Goal: Task Accomplishment & Management: Complete application form

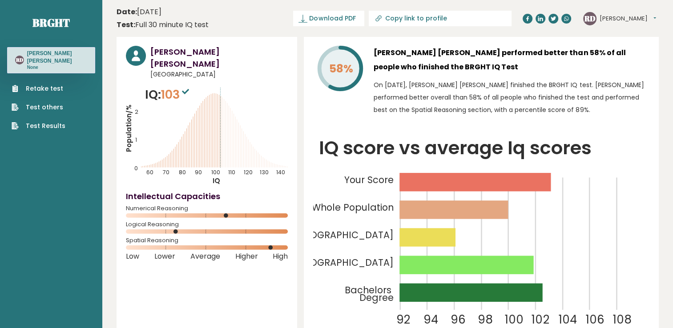
click at [53, 84] on link "Retake test" at bounding box center [39, 88] width 54 height 9
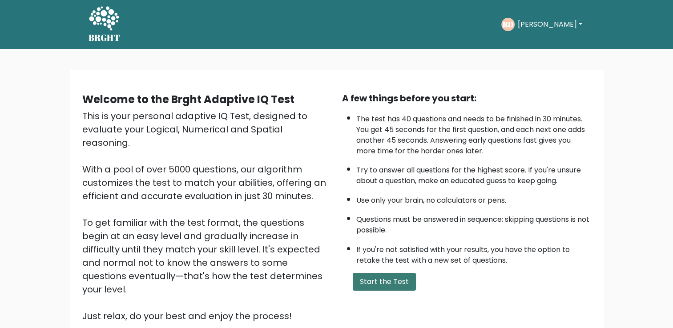
click at [392, 275] on button "Start the Test" at bounding box center [384, 282] width 63 height 18
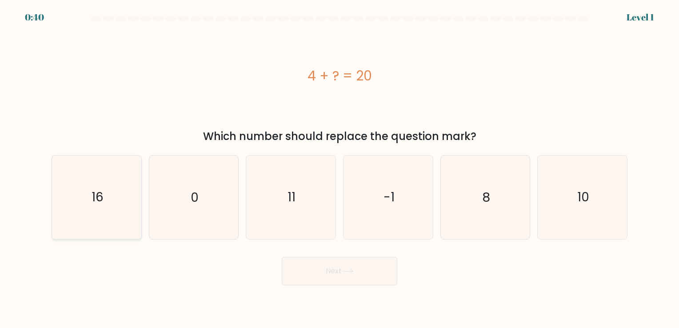
click at [87, 205] on icon "16" at bounding box center [96, 197] width 83 height 83
click at [340, 169] on input "a. 16" at bounding box center [340, 166] width 0 height 4
radio input "true"
click at [384, 277] on button "Next" at bounding box center [340, 271] width 116 height 28
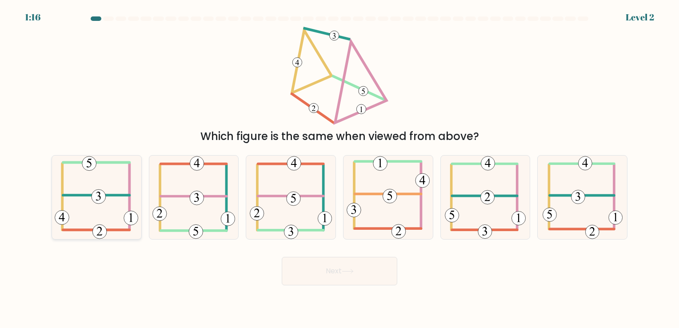
click at [95, 179] on icon at bounding box center [97, 197] width 84 height 83
click at [340, 169] on input "a." at bounding box center [340, 166] width 0 height 4
radio input "true"
click at [358, 267] on button "Next" at bounding box center [340, 271] width 116 height 28
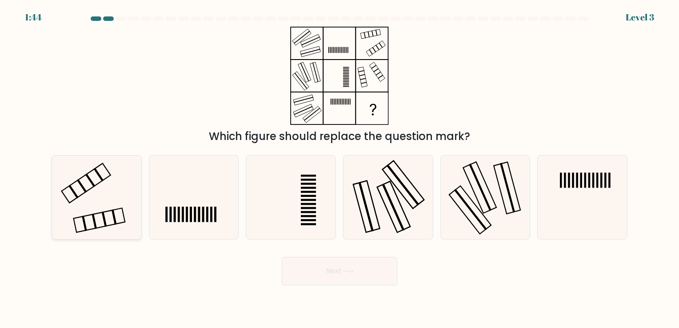
click at [115, 202] on icon at bounding box center [96, 197] width 83 height 83
click at [340, 169] on input "a." at bounding box center [340, 166] width 0 height 4
radio input "true"
click at [366, 270] on button "Next" at bounding box center [340, 271] width 116 height 28
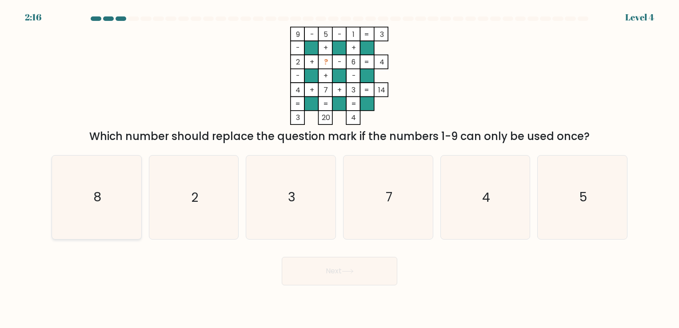
click at [92, 188] on icon "8" at bounding box center [96, 197] width 83 height 83
click at [340, 169] on input "a. 8" at bounding box center [340, 166] width 0 height 4
radio input "true"
click at [365, 276] on button "Next" at bounding box center [340, 271] width 116 height 28
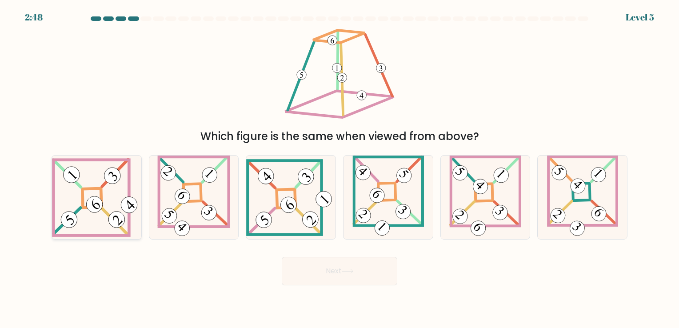
click at [100, 210] on 847 at bounding box center [94, 204] width 23 height 23
click at [340, 169] on input "a." at bounding box center [340, 166] width 0 height 4
radio input "true"
click at [359, 273] on button "Next" at bounding box center [340, 271] width 116 height 28
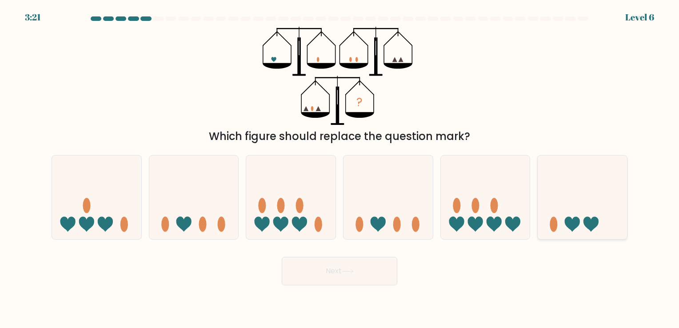
click at [583, 214] on icon at bounding box center [582, 198] width 89 height 74
click at [340, 169] on input "f." at bounding box center [340, 166] width 0 height 4
radio input "true"
click at [372, 266] on button "Next" at bounding box center [340, 271] width 116 height 28
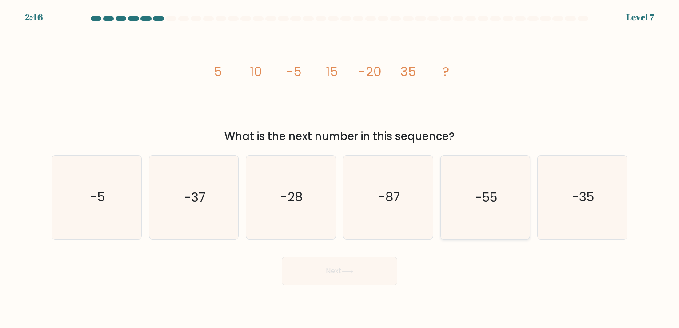
click at [504, 207] on icon "-55" at bounding box center [485, 197] width 83 height 83
click at [340, 169] on input "e. -55" at bounding box center [340, 166] width 0 height 4
radio input "true"
click at [365, 276] on button "Next" at bounding box center [340, 271] width 116 height 28
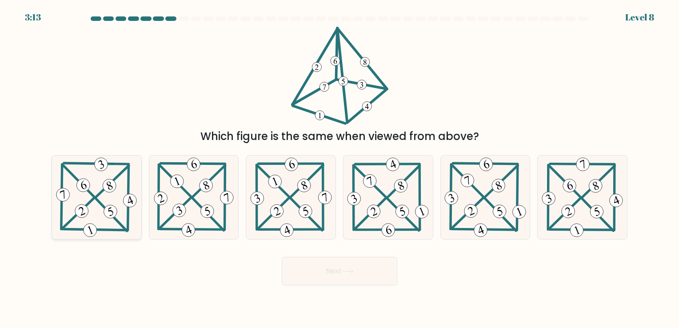
click at [99, 212] on icon at bounding box center [96, 197] width 84 height 83
click at [340, 169] on input "a." at bounding box center [340, 166] width 0 height 4
radio input "true"
click at [382, 276] on button "Next" at bounding box center [340, 271] width 116 height 28
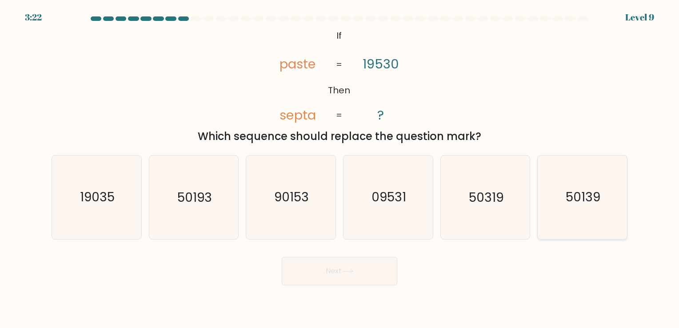
click at [595, 201] on text "50139" at bounding box center [583, 197] width 35 height 17
click at [340, 169] on input "f. 50139" at bounding box center [340, 166] width 0 height 4
radio input "true"
click at [348, 269] on icon at bounding box center [348, 271] width 12 height 5
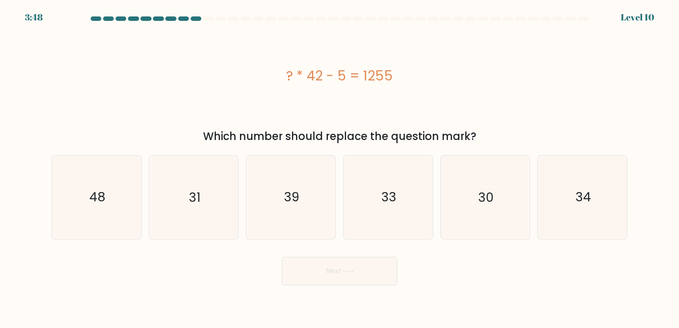
drag, startPoint x: 285, startPoint y: 70, endPoint x: 401, endPoint y: 77, distance: 115.8
click at [401, 77] on div "? * 42 - 5 = 1255" at bounding box center [340, 76] width 576 height 20
copy div "? * 42 - 5 = 1255"
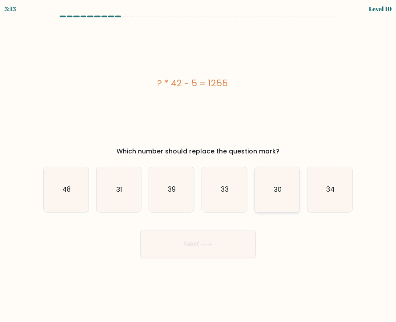
click at [272, 199] on icon "30" at bounding box center [277, 189] width 45 height 45
click at [198, 165] on input "e. 30" at bounding box center [198, 163] width 0 height 4
radio input "true"
click at [223, 237] on button "Next" at bounding box center [198, 244] width 116 height 28
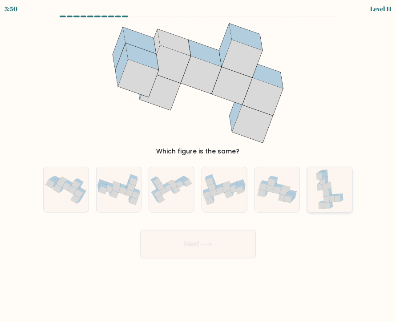
click at [332, 200] on icon at bounding box center [332, 199] width 6 height 6
click at [198, 165] on input "f." at bounding box center [198, 163] width 0 height 4
radio input "true"
click at [207, 233] on button "Next" at bounding box center [198, 244] width 116 height 28
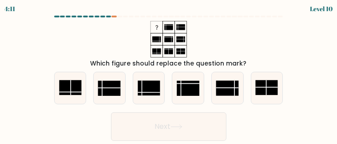
click at [265, 38] on div "Which figure should replace the question mark?" at bounding box center [169, 44] width 240 height 47
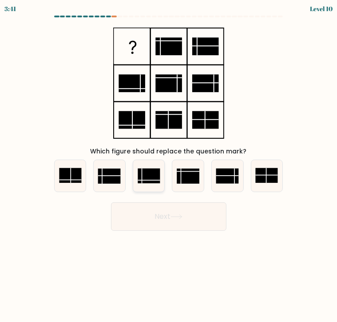
click at [147, 179] on rect at bounding box center [149, 176] width 23 height 15
click at [169, 165] on input "c." at bounding box center [169, 163] width 0 height 4
radio input "true"
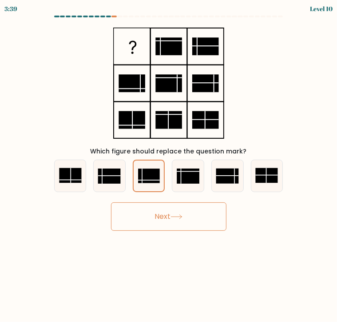
click at [174, 218] on icon at bounding box center [177, 216] width 12 height 5
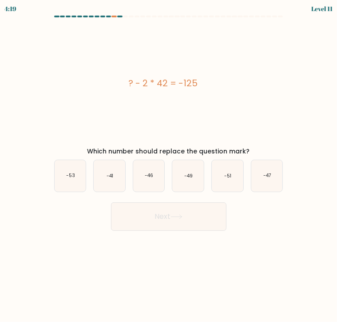
drag, startPoint x: 125, startPoint y: 84, endPoint x: 199, endPoint y: 87, distance: 73.9
click at [199, 87] on div "? - 2 * 42 = -125" at bounding box center [163, 82] width 233 height 13
copy div "? - 2 * 42 = -125"
click at [115, 177] on icon "-41" at bounding box center [110, 176] width 32 height 32
click at [169, 165] on input "b. -41" at bounding box center [169, 163] width 0 height 4
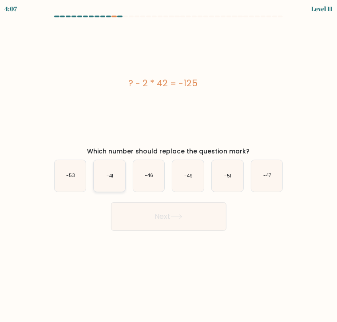
radio input "true"
click at [159, 225] on button "Next" at bounding box center [169, 216] width 116 height 28
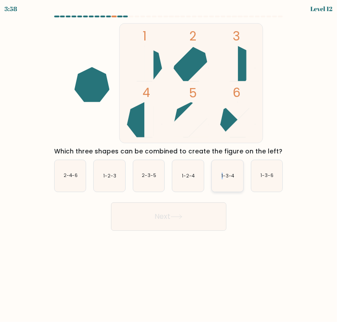
click at [223, 172] on icon "1-3-4" at bounding box center [228, 176] width 32 height 32
drag, startPoint x: 223, startPoint y: 172, endPoint x: 207, endPoint y: 217, distance: 48.1
click at [207, 217] on button "Next" at bounding box center [169, 216] width 116 height 28
click at [229, 178] on text "1-3-4" at bounding box center [228, 176] width 13 height 7
click at [169, 165] on input "e. 1-3-4" at bounding box center [169, 163] width 0 height 4
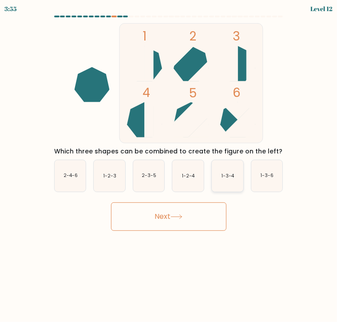
radio input "true"
click at [197, 213] on button "Next" at bounding box center [169, 216] width 116 height 28
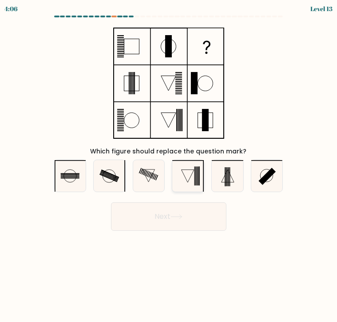
click at [187, 177] on icon at bounding box center [189, 176] width 32 height 32
click at [169, 165] on input "d." at bounding box center [169, 163] width 0 height 4
radio input "true"
click at [185, 217] on button "Next" at bounding box center [169, 216] width 116 height 28
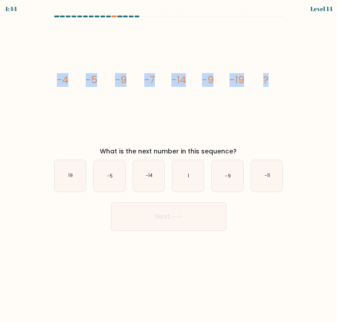
drag, startPoint x: 54, startPoint y: 75, endPoint x: 338, endPoint y: 78, distance: 284.1
click at [337, 78] on html "4:44 Level 14" at bounding box center [168, 161] width 337 height 322
copy g "-4 -5 -9 -7 -14 -9 -19 ?"
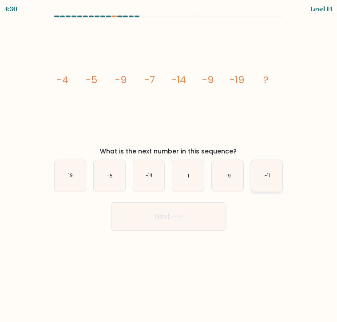
drag, startPoint x: 270, startPoint y: 177, endPoint x: 264, endPoint y: 185, distance: 9.8
click at [270, 177] on text "-11" at bounding box center [267, 176] width 5 height 7
click at [169, 165] on input "f. -11" at bounding box center [169, 163] width 0 height 4
radio input "true"
click at [210, 221] on button "Next" at bounding box center [169, 216] width 116 height 28
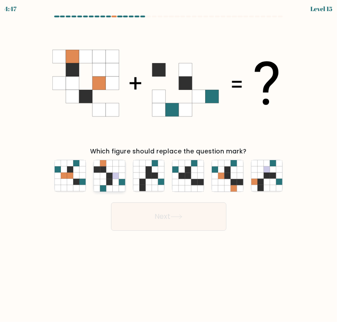
click at [114, 183] on icon at bounding box center [116, 182] width 6 height 6
click at [169, 165] on input "b." at bounding box center [169, 163] width 0 height 4
radio input "true"
click at [170, 216] on button "Next" at bounding box center [169, 216] width 116 height 28
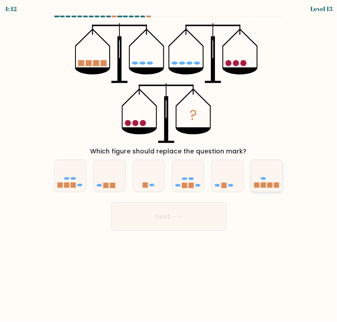
click at [261, 185] on rect at bounding box center [263, 185] width 5 height 5
click at [169, 165] on input "f." at bounding box center [169, 163] width 0 height 4
radio input "true"
click at [198, 215] on button "Next" at bounding box center [169, 216] width 116 height 28
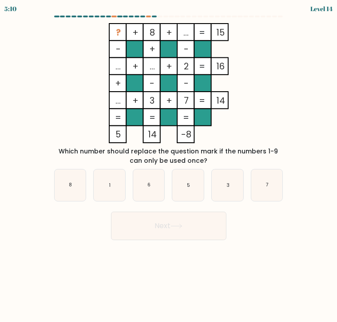
drag, startPoint x: 115, startPoint y: 28, endPoint x: 227, endPoint y: 22, distance: 112.2
click at [227, 22] on form at bounding box center [168, 128] width 337 height 225
copy icon "? + 8 + ... 15"
click at [75, 188] on icon "8" at bounding box center [71, 185] width 32 height 32
click at [169, 165] on input "a. 8" at bounding box center [169, 163] width 0 height 4
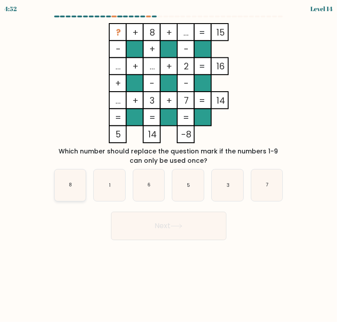
radio input "true"
click at [164, 230] on button "Next" at bounding box center [169, 226] width 116 height 28
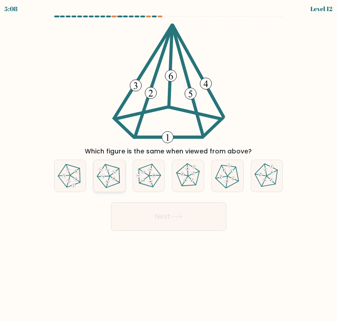
click at [108, 177] on icon at bounding box center [109, 175] width 25 height 25
click at [169, 165] on input "b." at bounding box center [169, 163] width 0 height 4
radio input "true"
click at [153, 221] on button "Next" at bounding box center [169, 216] width 116 height 28
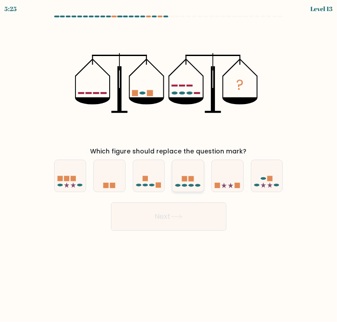
click at [189, 178] on icon at bounding box center [189, 176] width 32 height 26
click at [169, 165] on input "d." at bounding box center [169, 163] width 0 height 4
radio input "true"
click at [186, 221] on button "Next" at bounding box center [169, 216] width 116 height 28
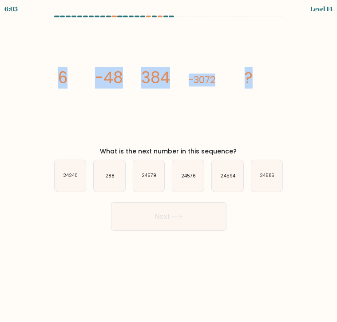
drag, startPoint x: 38, startPoint y: 72, endPoint x: 257, endPoint y: 71, distance: 219.2
click at [257, 71] on form at bounding box center [168, 123] width 337 height 215
copy g "6 -48 384 -3072 ?"
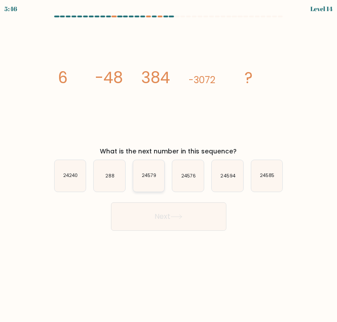
click at [145, 179] on icon "24579" at bounding box center [149, 176] width 32 height 32
click at [169, 165] on input "c. 24579" at bounding box center [169, 163] width 0 height 4
radio input "true"
click at [189, 180] on icon "24576" at bounding box center [189, 176] width 32 height 32
click at [169, 165] on input "d. 24576" at bounding box center [169, 163] width 0 height 4
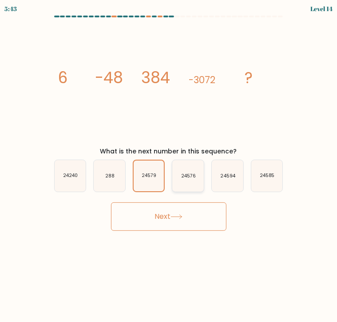
radio input "true"
click at [191, 213] on button "Next" at bounding box center [169, 216] width 116 height 28
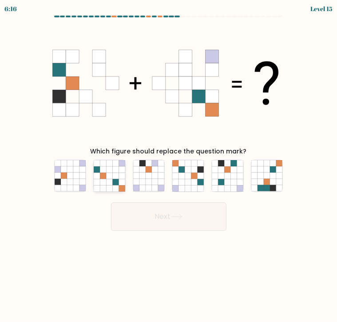
click at [109, 175] on icon at bounding box center [109, 176] width 6 height 6
click at [169, 165] on input "b." at bounding box center [169, 163] width 0 height 4
radio input "true"
click at [195, 183] on icon at bounding box center [195, 182] width 6 height 6
click at [169, 165] on input "d." at bounding box center [169, 163] width 0 height 4
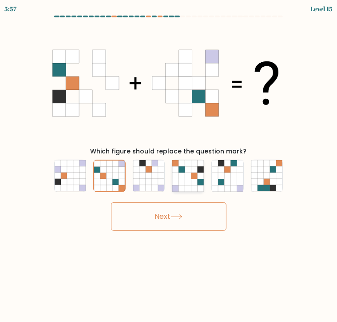
radio input "true"
click at [199, 218] on button "Next" at bounding box center [169, 216] width 116 height 28
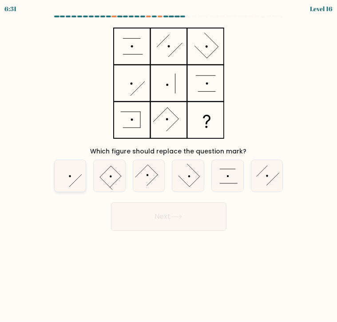
click at [72, 180] on icon at bounding box center [71, 176] width 32 height 32
click at [169, 165] on input "a." at bounding box center [169, 163] width 0 height 4
radio input "true"
click at [180, 217] on icon at bounding box center [177, 216] width 12 height 5
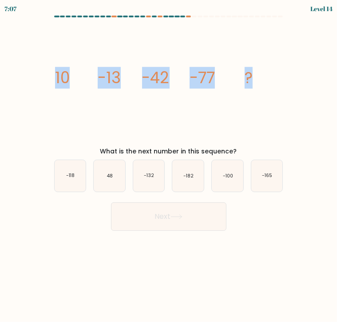
drag, startPoint x: 54, startPoint y: 81, endPoint x: 263, endPoint y: 72, distance: 209.2
click at [263, 72] on icon "image/svg+xml 10 -13 -42 -77 ?" at bounding box center [168, 83] width 233 height 120
copy g "10 -13 -42 -77 ?"
click at [71, 180] on icon "-118" at bounding box center [71, 176] width 32 height 32
click at [169, 165] on input "a. -118" at bounding box center [169, 163] width 0 height 4
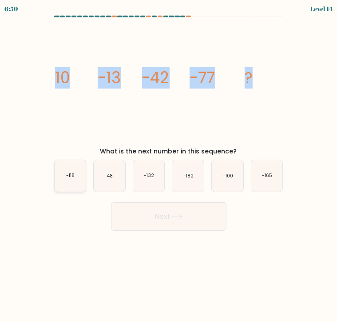
radio input "true"
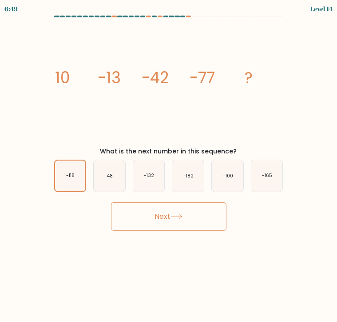
click at [158, 209] on button "Next" at bounding box center [169, 216] width 116 height 28
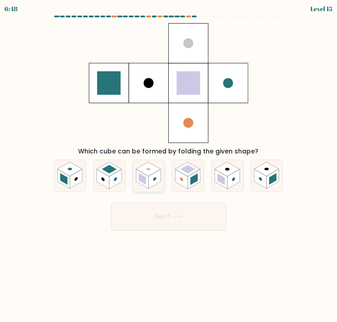
click at [153, 177] on rect at bounding box center [155, 179] width 12 height 20
click at [169, 165] on input "c." at bounding box center [169, 163] width 0 height 4
radio input "true"
click at [175, 217] on icon at bounding box center [177, 216] width 12 height 5
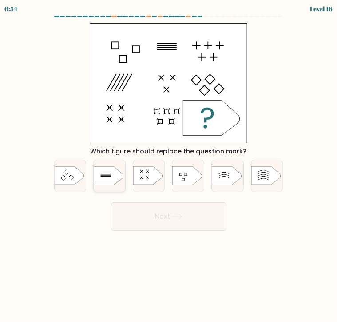
click at [100, 175] on icon at bounding box center [108, 176] width 29 height 18
click at [169, 165] on input "b." at bounding box center [169, 163] width 0 height 4
radio input "true"
click at [157, 217] on button "Next" at bounding box center [169, 216] width 116 height 28
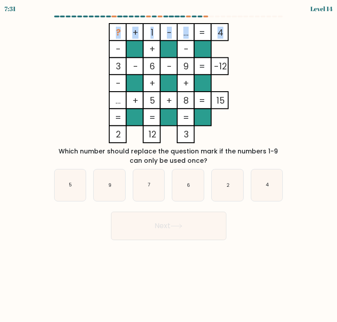
drag, startPoint x: 110, startPoint y: 31, endPoint x: 222, endPoint y: 33, distance: 111.6
click at [222, 33] on icon "? + 1 - ... 4 - + - 3 - 6 - 9 -12 - + + ... + 5 + 8 = 15 = = = = 2 12 3 =" at bounding box center [168, 83] width 233 height 120
copy icon "? + 1 - ... 4"
click at [192, 194] on icon "6" at bounding box center [189, 185] width 32 height 32
click at [169, 165] on input "d. 6" at bounding box center [169, 163] width 0 height 4
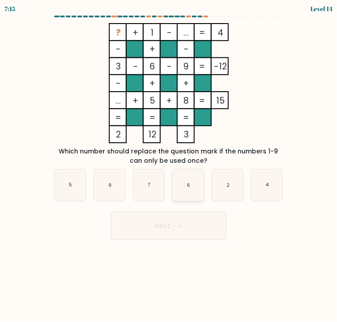
radio input "true"
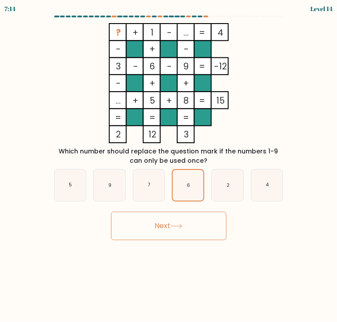
click at [194, 229] on button "Next" at bounding box center [169, 226] width 116 height 28
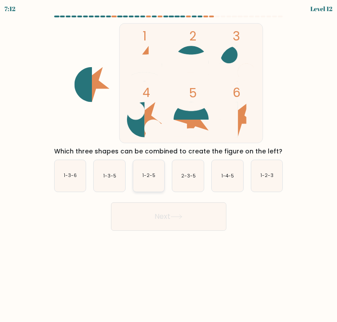
click at [149, 177] on text "1-2-5" at bounding box center [149, 176] width 13 height 7
click at [169, 165] on input "c. 1-2-5" at bounding box center [169, 163] width 0 height 4
radio input "true"
click at [162, 212] on button "Next" at bounding box center [169, 216] width 116 height 28
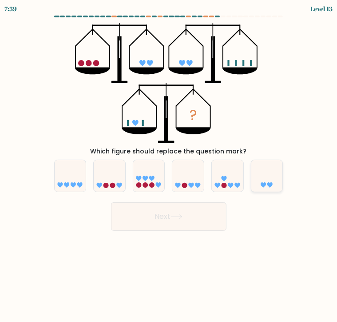
click at [277, 179] on icon at bounding box center [268, 176] width 32 height 26
click at [169, 165] on input "f." at bounding box center [169, 163] width 0 height 4
radio input "true"
click at [195, 217] on button "Next" at bounding box center [169, 216] width 116 height 28
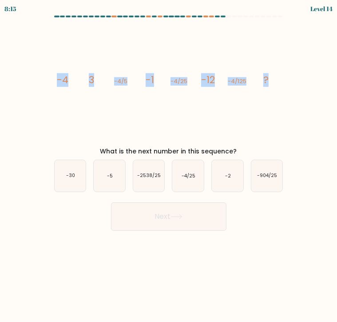
drag, startPoint x: 55, startPoint y: 80, endPoint x: 309, endPoint y: 71, distance: 254.5
click at [309, 71] on form at bounding box center [168, 123] width 337 height 215
copy g "-4 3 -4/5 -1 -4/25 -12 -4/125 ?"
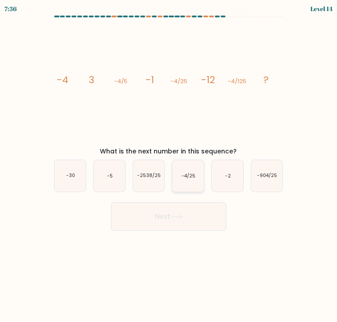
click at [197, 179] on icon "-4/25" at bounding box center [189, 176] width 32 height 32
click at [169, 165] on input "d. -4/25" at bounding box center [169, 163] width 0 height 4
radio input "true"
click at [197, 219] on button "Next" at bounding box center [169, 216] width 116 height 28
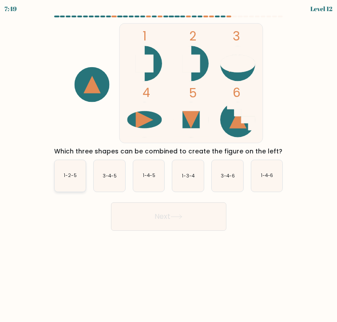
click at [76, 181] on icon "1-2-5" at bounding box center [71, 176] width 32 height 32
click at [169, 165] on input "a. 1-2-5" at bounding box center [169, 163] width 0 height 4
radio input "true"
click at [172, 217] on button "Next" at bounding box center [169, 216] width 116 height 28
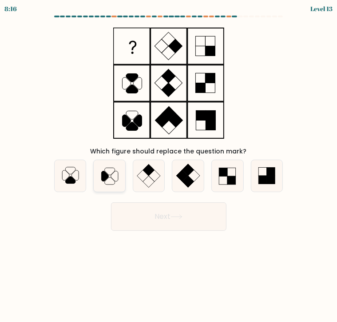
click at [108, 181] on icon at bounding box center [110, 176] width 32 height 32
click at [169, 165] on input "b." at bounding box center [169, 163] width 0 height 4
radio input "true"
click at [188, 215] on button "Next" at bounding box center [169, 216] width 116 height 28
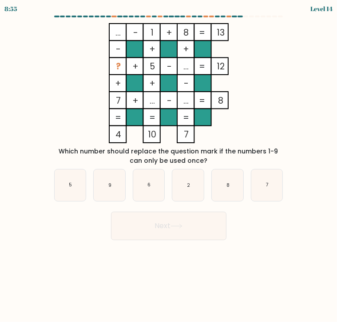
drag, startPoint x: 112, startPoint y: 61, endPoint x: 247, endPoint y: 65, distance: 135.7
click at [247, 65] on icon "... - 1 + 8 13 - + + ? + 5 - ... 12 + + - 7 + ... - ... = 8 = = = = 4 10 7 =" at bounding box center [168, 83] width 233 height 120
click at [106, 30] on icon "... - 1 + 8 13 - + + ? + 5 - ... 12 + + - 7 + ... - ... = 8 = = = = 4 10 7 =" at bounding box center [168, 83] width 233 height 120
click at [128, 38] on rect at bounding box center [134, 32] width 17 height 17
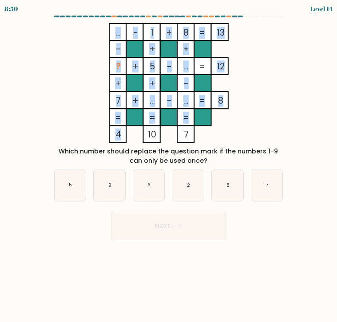
drag, startPoint x: 113, startPoint y: 28, endPoint x: 117, endPoint y: 134, distance: 106.3
click at [117, 134] on icon "... - 1 + 8 13 - + + ? + 5 - ... 12 + + - 7 + ... - ... = 8 = = = = 4 10 7 =" at bounding box center [168, 83] width 233 height 120
drag, startPoint x: 117, startPoint y: 134, endPoint x: 116, endPoint y: 32, distance: 102.7
click at [116, 32] on tspan "..." at bounding box center [118, 33] width 5 height 12
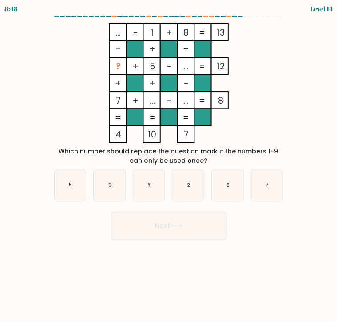
click at [114, 69] on rect at bounding box center [117, 66] width 17 height 17
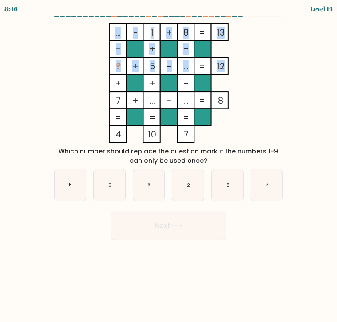
drag, startPoint x: 114, startPoint y: 64, endPoint x: 224, endPoint y: 68, distance: 109.9
click at [224, 68] on icon "... - 1 + 8 13 - + + ? + 5 - ... 12 + + - 7 + ... - ... = 8 = = = = 4 10 7 =" at bounding box center [168, 83] width 233 height 120
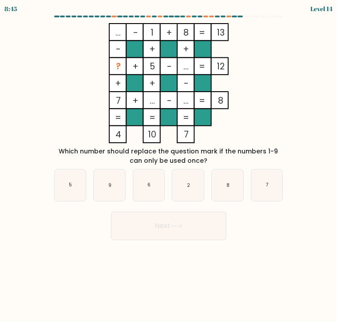
drag, startPoint x: 224, startPoint y: 68, endPoint x: 257, endPoint y: 81, distance: 35.3
click at [257, 81] on icon "... - 1 + 8 13 - + + ? + 5 - ... 12 + + - 7 + ... - ... = 8 = = = = 4 10 7 =" at bounding box center [168, 83] width 233 height 120
click at [271, 188] on icon "7" at bounding box center [268, 185] width 32 height 32
click at [169, 165] on input "f. 7" at bounding box center [169, 163] width 0 height 4
radio input "true"
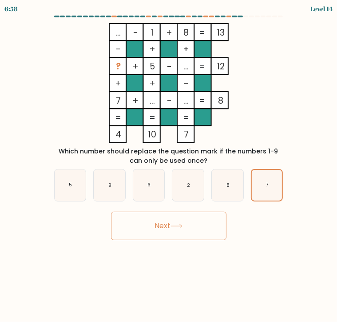
click at [189, 225] on button "Next" at bounding box center [169, 226] width 116 height 28
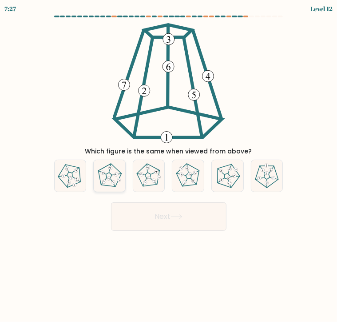
click at [113, 177] on icon at bounding box center [109, 175] width 25 height 25
click at [169, 165] on input "b." at bounding box center [169, 163] width 0 height 4
radio input "true"
click at [189, 218] on button "Next" at bounding box center [169, 216] width 116 height 28
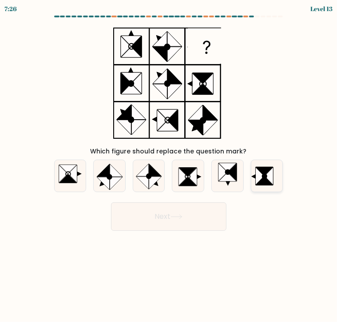
click at [266, 176] on icon at bounding box center [265, 176] width 5 height 5
click at [169, 165] on input "f." at bounding box center [169, 163] width 0 height 4
radio input "true"
click at [194, 221] on button "Next" at bounding box center [169, 216] width 116 height 28
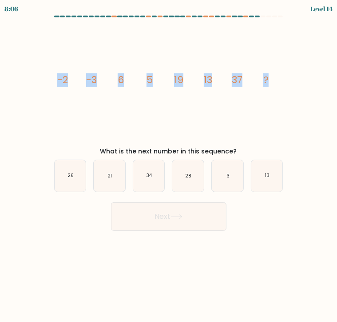
drag, startPoint x: 56, startPoint y: 78, endPoint x: 299, endPoint y: 77, distance: 242.8
click at [299, 77] on form at bounding box center [168, 123] width 337 height 215
copy g "-2 -3 6 5 19 13 37 ?"
click at [142, 175] on icon "34" at bounding box center [149, 176] width 32 height 32
click at [169, 165] on input "c. 34" at bounding box center [169, 163] width 0 height 4
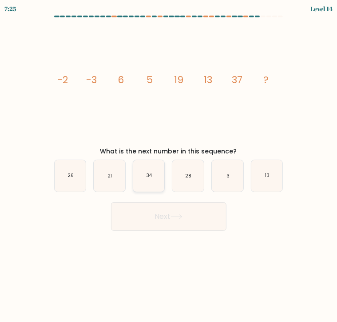
radio input "true"
click at [167, 214] on button "Next" at bounding box center [169, 216] width 116 height 28
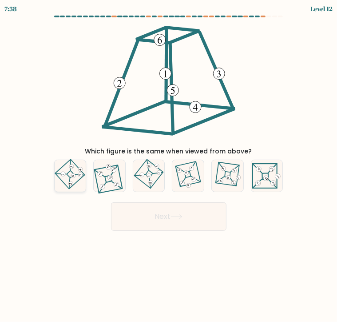
click at [73, 179] on icon at bounding box center [70, 175] width 22 height 25
click at [169, 165] on input "a." at bounding box center [169, 163] width 0 height 4
radio input "true"
click at [192, 210] on button "Next" at bounding box center [169, 216] width 116 height 28
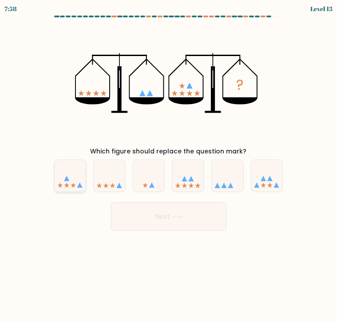
click at [82, 187] on icon at bounding box center [79, 185] width 5 height 5
click at [169, 165] on input "a." at bounding box center [169, 163] width 0 height 4
radio input "true"
click at [178, 217] on icon at bounding box center [177, 216] width 12 height 5
click at [173, 212] on button "Next" at bounding box center [169, 216] width 116 height 28
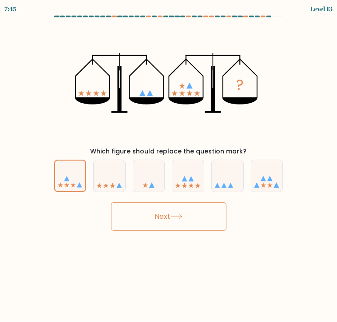
click at [173, 214] on button "Next" at bounding box center [169, 216] width 116 height 28
click at [173, 215] on button "Next" at bounding box center [169, 216] width 116 height 28
click at [173, 216] on button "Next" at bounding box center [169, 216] width 116 height 28
click at [173, 217] on button "Next" at bounding box center [169, 216] width 116 height 28
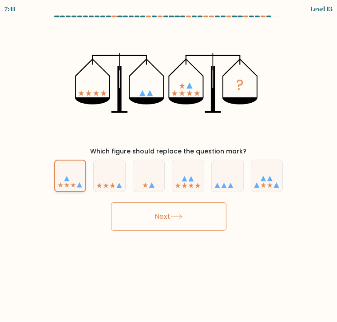
click at [72, 179] on icon at bounding box center [70, 175] width 31 height 25
click at [169, 165] on input "a." at bounding box center [169, 163] width 0 height 4
click at [188, 221] on button "Next" at bounding box center [169, 216] width 116 height 28
click at [187, 219] on button "Next" at bounding box center [169, 216] width 116 height 28
click at [186, 219] on button "Next" at bounding box center [169, 216] width 116 height 28
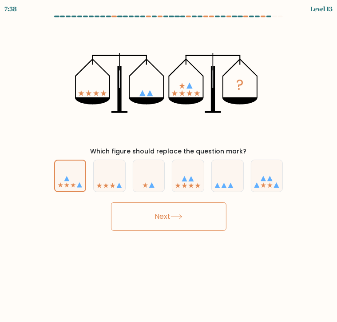
click at [186, 219] on button "Next" at bounding box center [169, 216] width 116 height 28
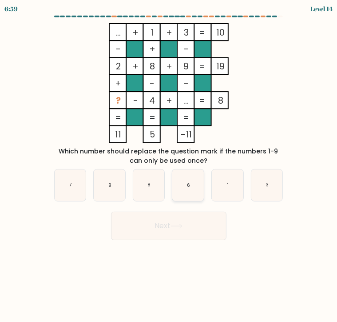
click at [184, 192] on icon "6" at bounding box center [189, 185] width 32 height 32
click at [169, 165] on input "d. 6" at bounding box center [169, 163] width 0 height 4
radio input "true"
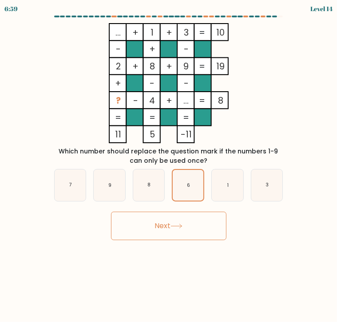
click at [188, 224] on button "Next" at bounding box center [169, 226] width 116 height 28
